Goal: Information Seeking & Learning: Learn about a topic

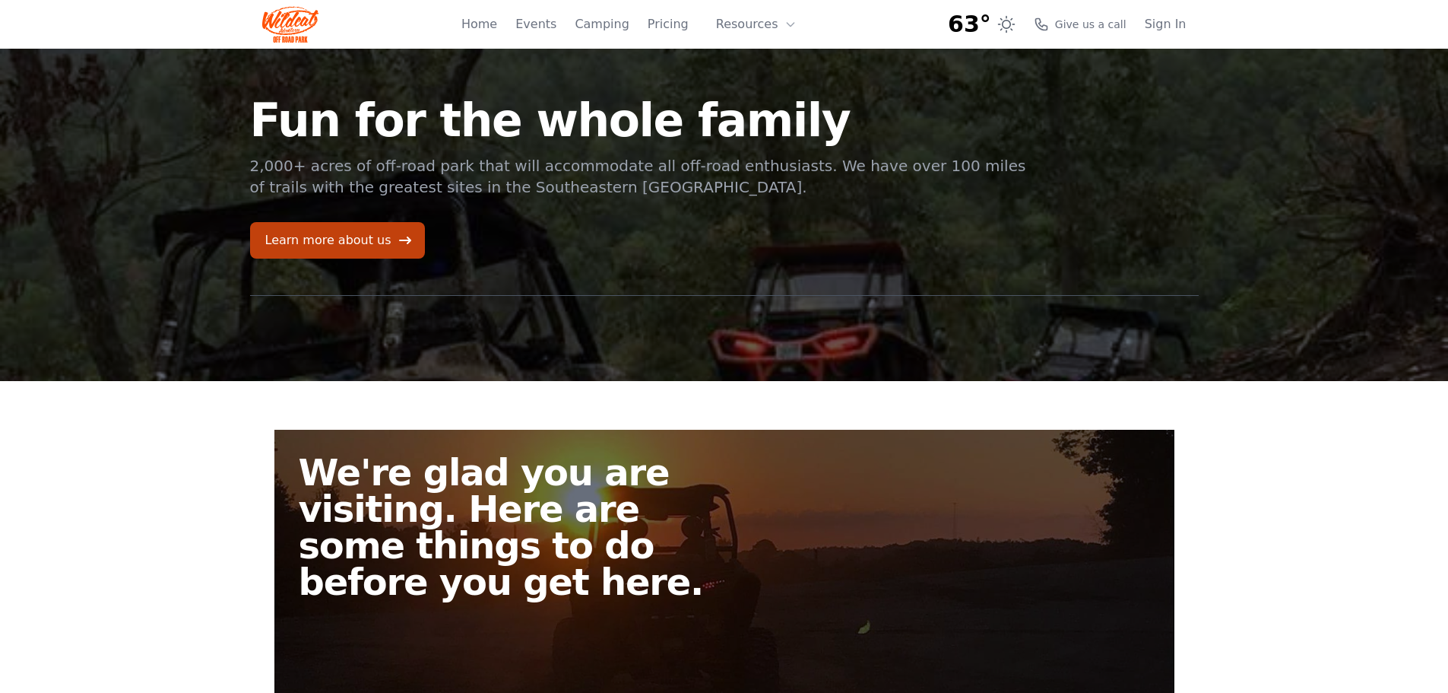
click at [674, 14] on div "Home Events Camping Pricing Resources About FAQ" at bounding box center [634, 24] width 344 height 49
click at [678, 26] on link "Pricing" at bounding box center [668, 24] width 41 height 18
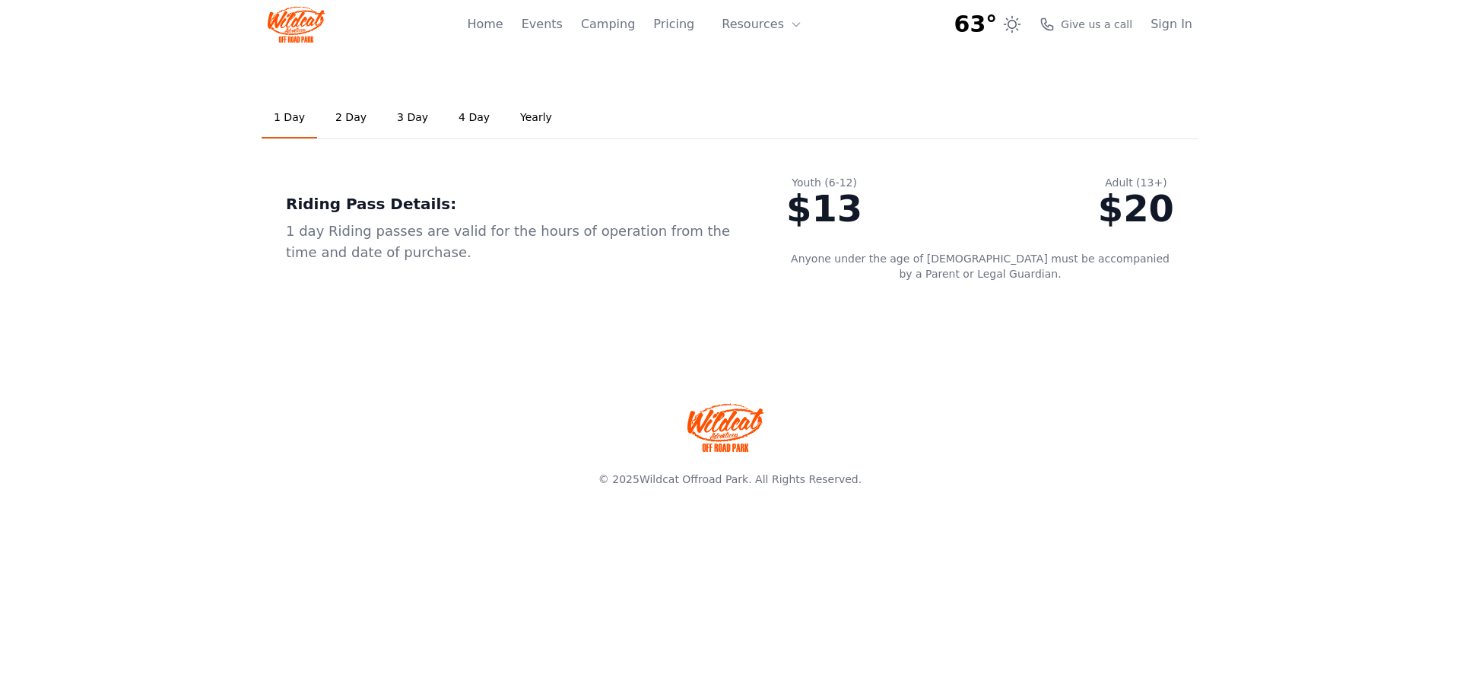
click at [449, 119] on link "4 Day" at bounding box center [474, 117] width 56 height 41
click at [411, 118] on link "3 Day" at bounding box center [413, 117] width 56 height 41
click at [352, 113] on link "2 Day" at bounding box center [351, 117] width 56 height 41
click at [409, 112] on link "3 Day" at bounding box center [413, 117] width 56 height 41
click at [457, 118] on link "4 Day" at bounding box center [474, 117] width 56 height 41
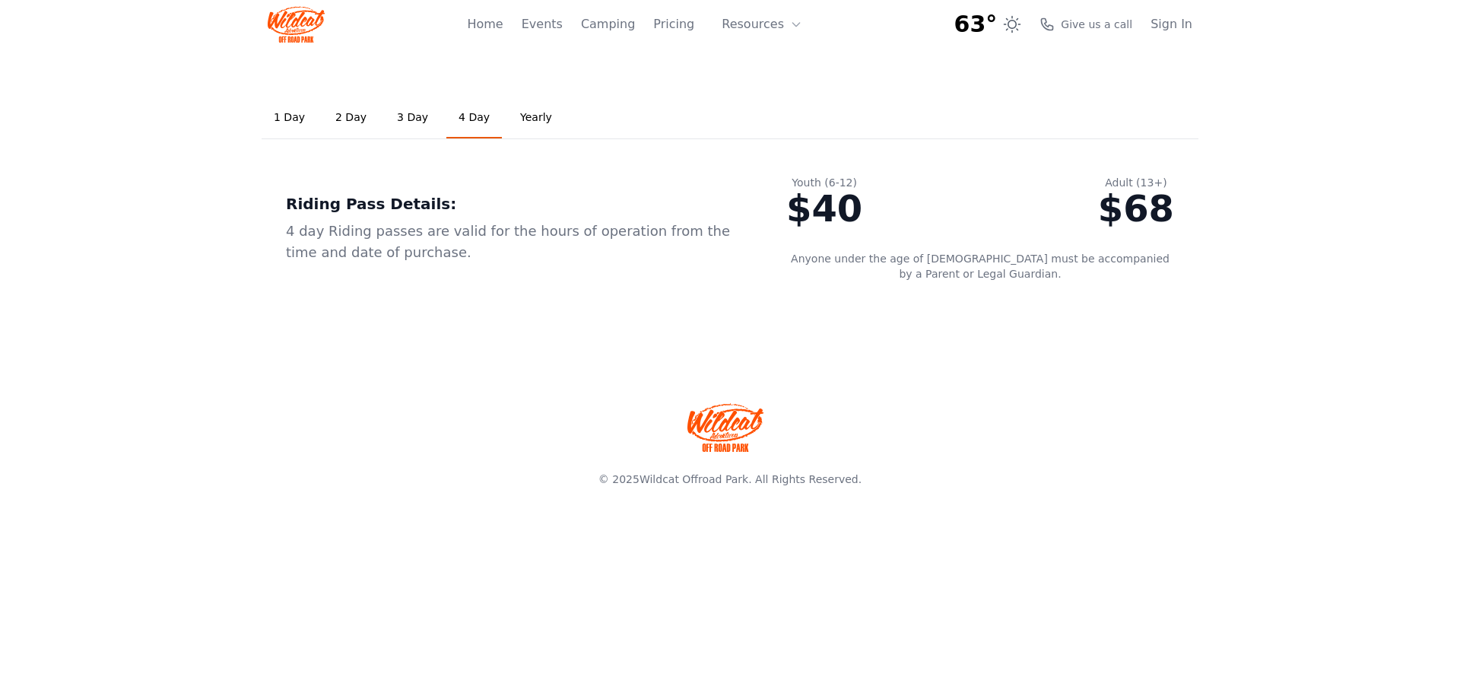
click at [406, 118] on link "3 Day" at bounding box center [413, 117] width 56 height 41
